Goal: Navigation & Orientation: Find specific page/section

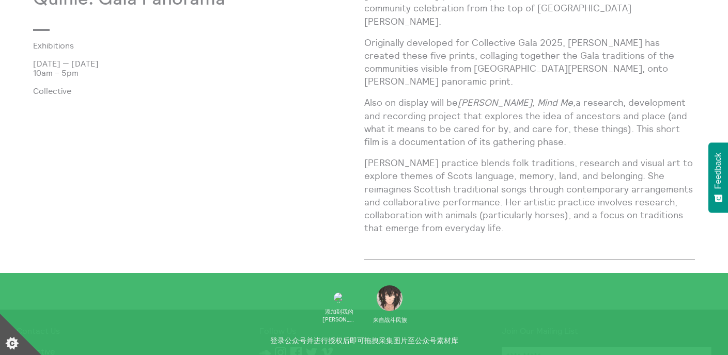
scroll to position [550, 0]
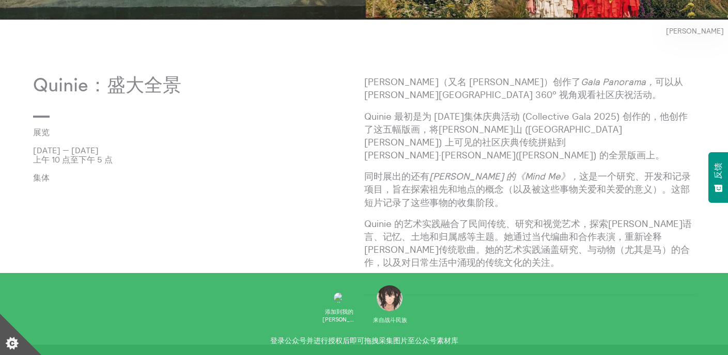
click at [338, 197] on div "Quinie：盛大全景 展览 2025年9月7日 — 2025年10月12日 上午 10 点至下午 5 点 集体" at bounding box center [198, 193] width 331 height 236
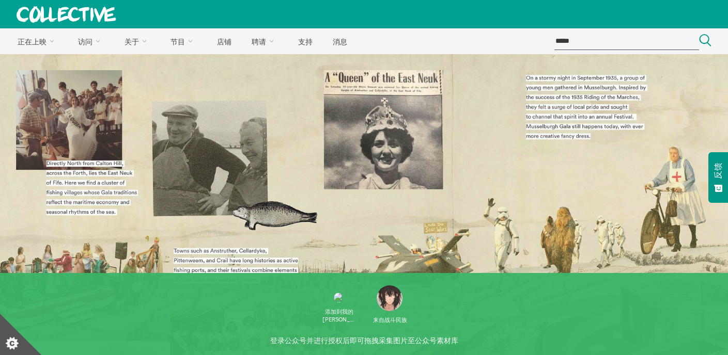
scroll to position [0, 0]
click at [301, 42] on font "支持" at bounding box center [305, 41] width 14 height 9
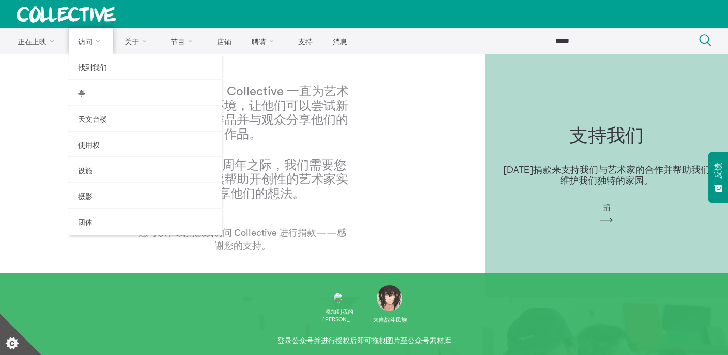
click at [80, 38] on font "访问" at bounding box center [85, 41] width 14 height 9
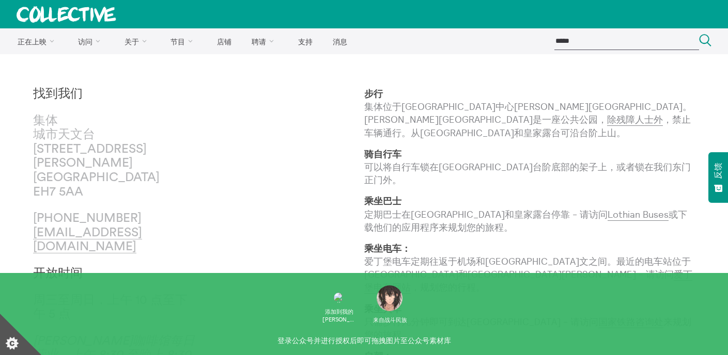
click at [208, 213] on div "找到我们 集体 城市天文台 38 Calton Hill Edinburgh EH7 5AA +44 (0)131 556 1264 mail@collect…" at bounding box center [198, 291] width 331 height 409
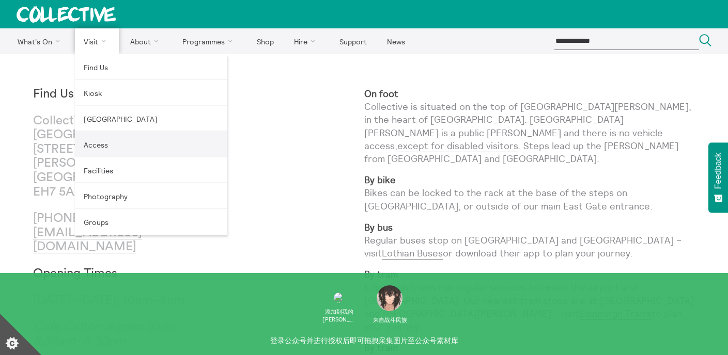
click at [125, 145] on link "Access" at bounding box center [151, 145] width 152 height 26
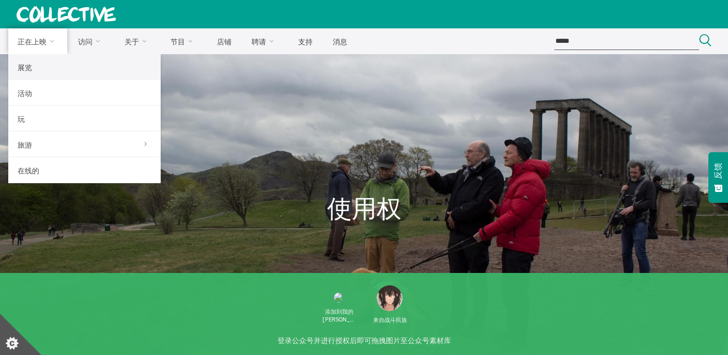
click at [42, 67] on link "展览" at bounding box center [84, 67] width 152 height 26
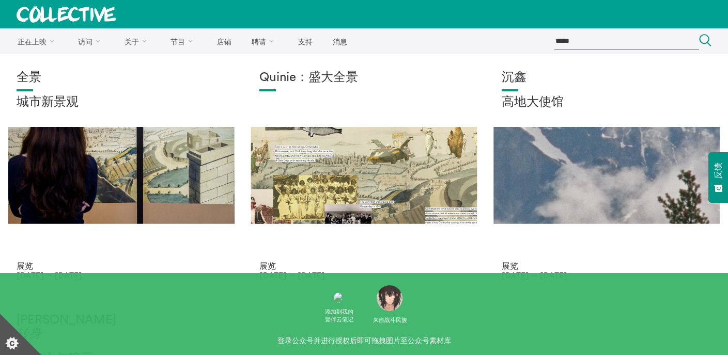
scroll to position [2, 0]
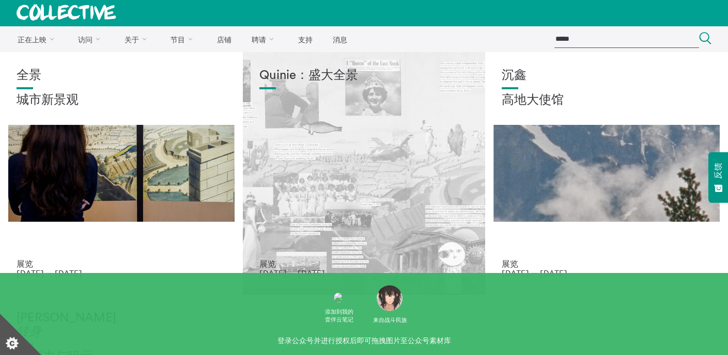
click at [397, 208] on div "Quinie：盛大全景" at bounding box center [364, 164] width 210 height 191
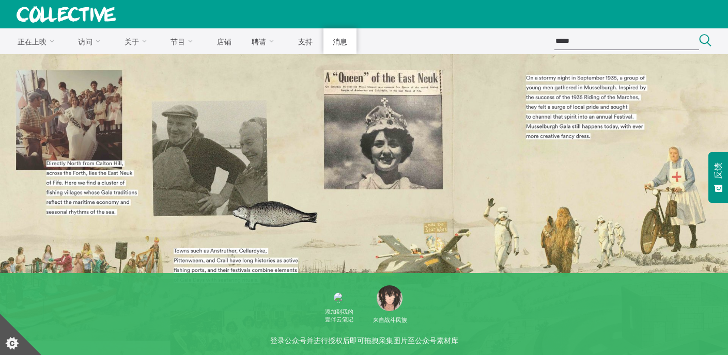
click at [336, 37] on link "消息" at bounding box center [339, 41] width 33 height 26
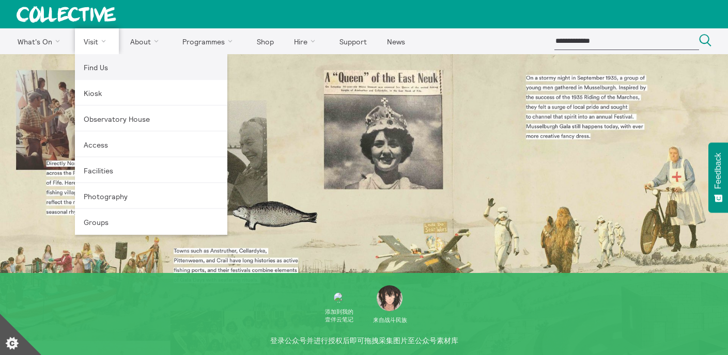
click at [98, 63] on link "Find Us" at bounding box center [151, 67] width 152 height 26
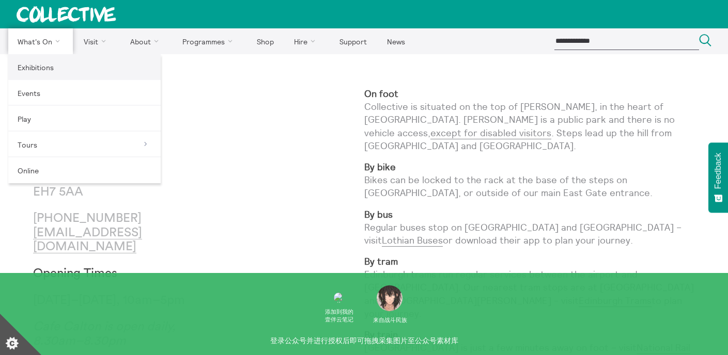
click at [53, 72] on link "Exhibitions" at bounding box center [84, 67] width 152 height 26
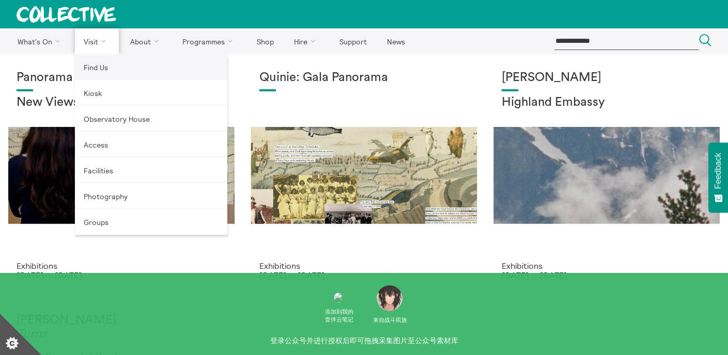
click at [93, 62] on link "Find Us" at bounding box center [151, 67] width 152 height 26
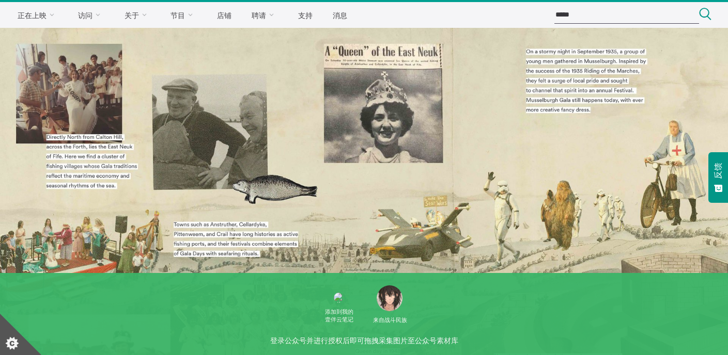
scroll to position [158, 0]
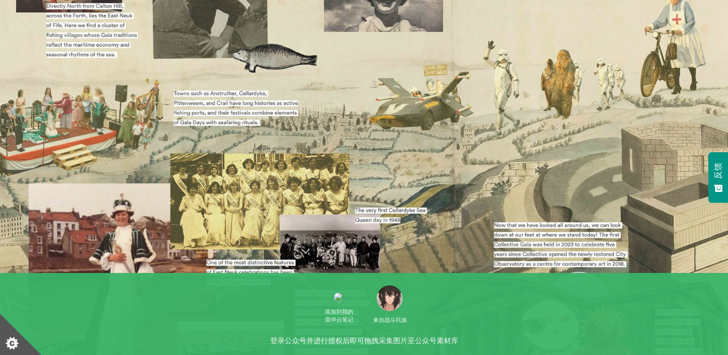
click at [11, 343] on icon "设置 Cookie 偏好设置" at bounding box center [11, 343] width 13 height 13
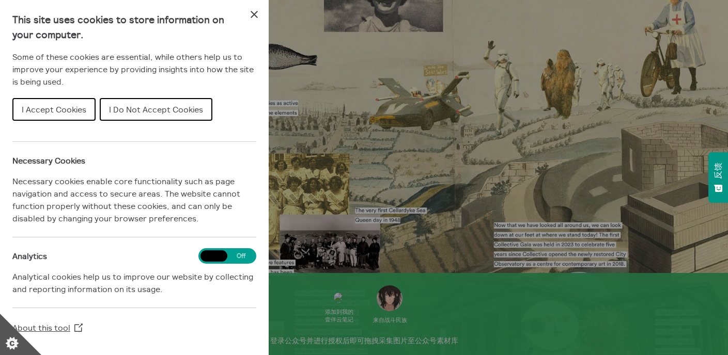
click at [11, 343] on icon "设置 Cookie 偏好设置" at bounding box center [11, 343] width 13 height 13
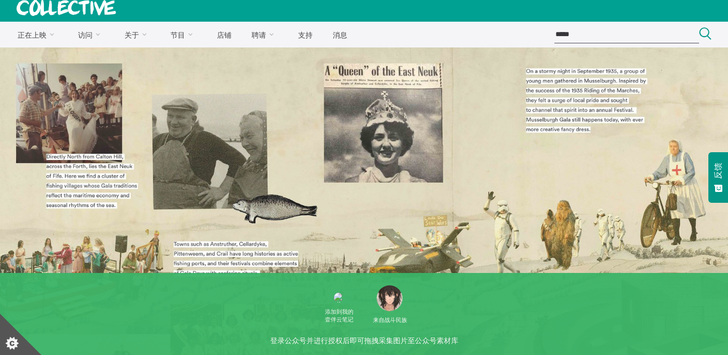
scroll to position [0, 0]
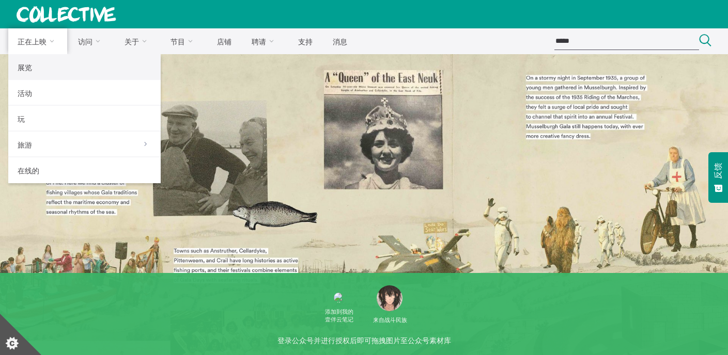
click at [42, 66] on link "展览" at bounding box center [84, 67] width 152 height 26
